Goal: Information Seeking & Learning: Learn about a topic

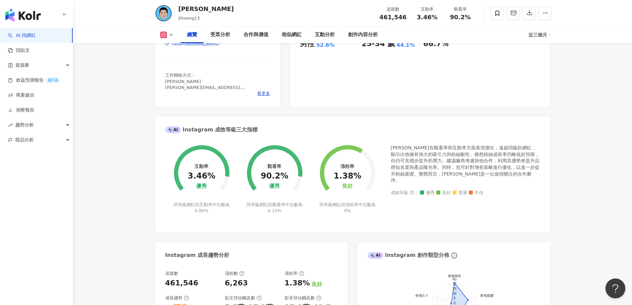
scroll to position [100, 0]
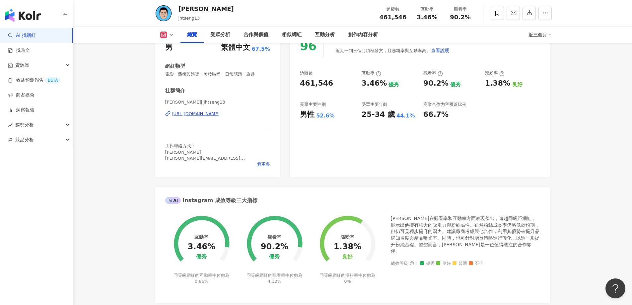
click at [210, 114] on div "[URL][DOMAIN_NAME]" at bounding box center [196, 114] width 48 height 6
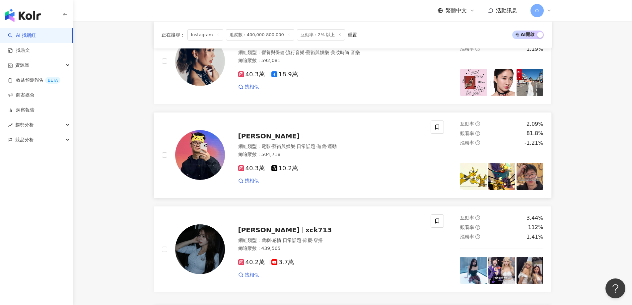
scroll to position [265, 0]
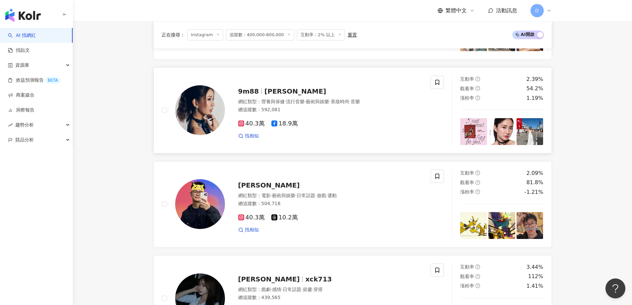
click at [253, 92] on span "9m88" at bounding box center [248, 91] width 21 height 8
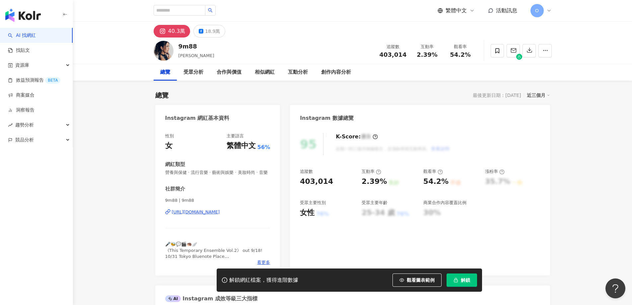
click at [205, 215] on div "https://www.instagram.com/9m88/" at bounding box center [196, 212] width 48 height 6
